Goal: Check status

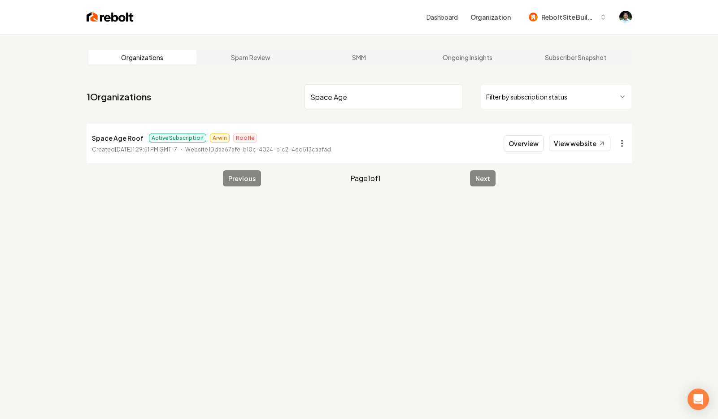
type input "Space Age"
click at [619, 140] on html "Dashboard Organization Rebolt Site Builder Organizations Spam Review SMM Ongoin…" at bounding box center [359, 209] width 718 height 419
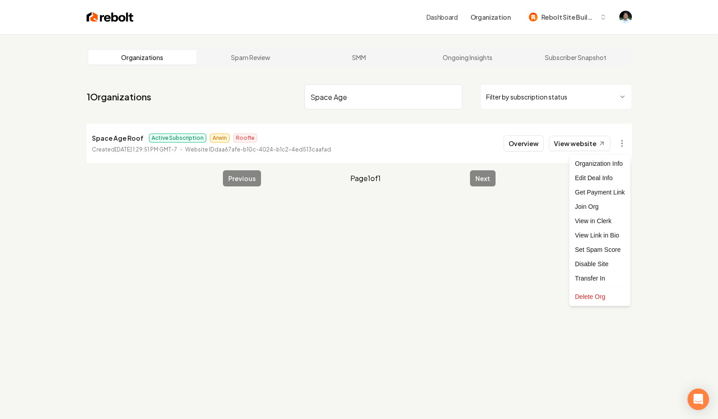
click at [516, 141] on html "Dashboard Organization Rebolt Site Builder Organizations Spam Review SMM Ongoin…" at bounding box center [359, 209] width 718 height 419
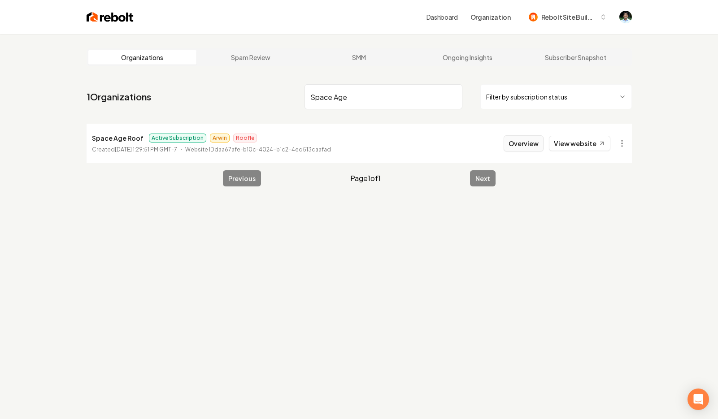
click at [516, 142] on button "Overview" at bounding box center [524, 143] width 40 height 16
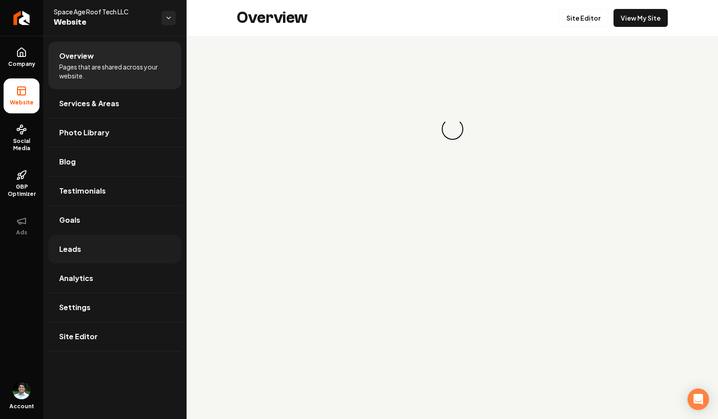
click at [89, 260] on link "Leads" at bounding box center [114, 249] width 133 height 29
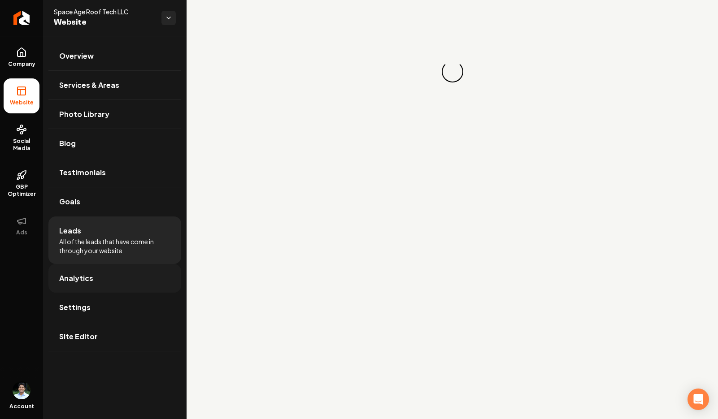
click at [89, 275] on span "Analytics" at bounding box center [76, 278] width 34 height 11
